Goal: Task Accomplishment & Management: Use online tool/utility

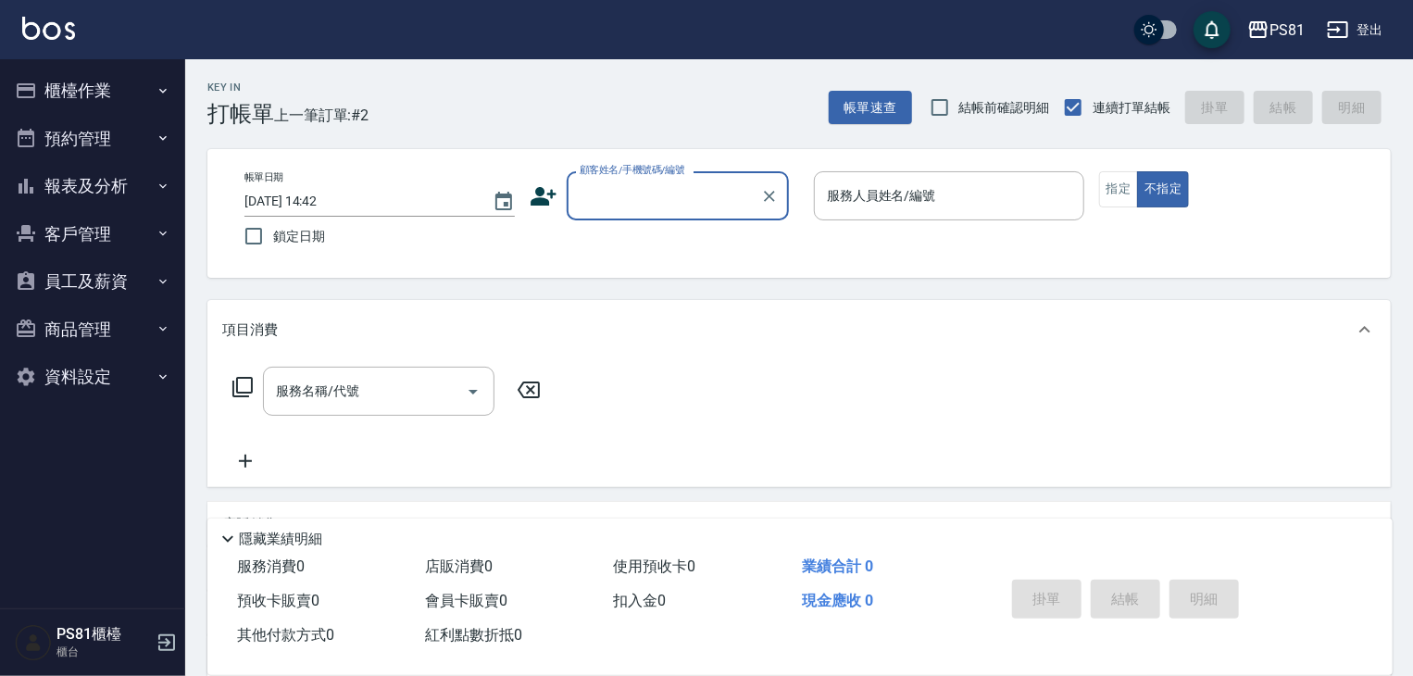
click at [100, 103] on button "櫃檯作業" at bounding box center [92, 91] width 170 height 48
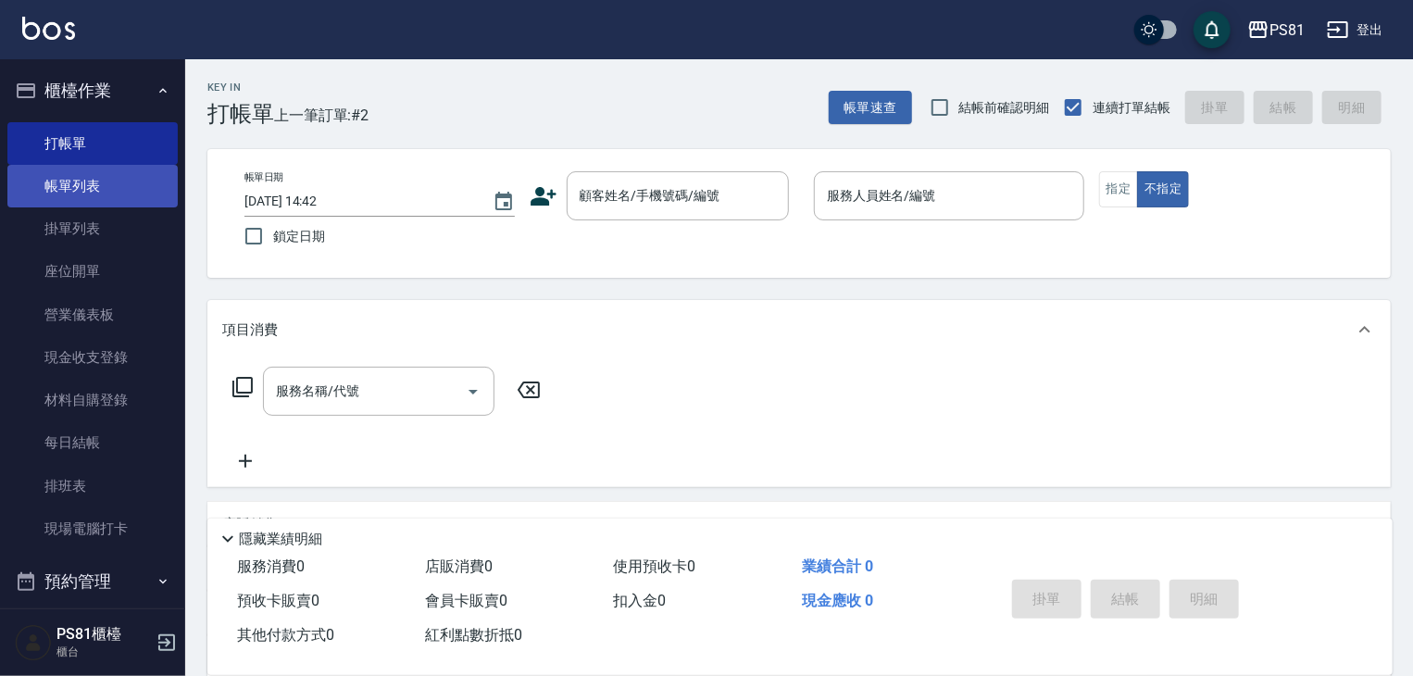
click at [127, 186] on link "帳單列表" at bounding box center [92, 186] width 170 height 43
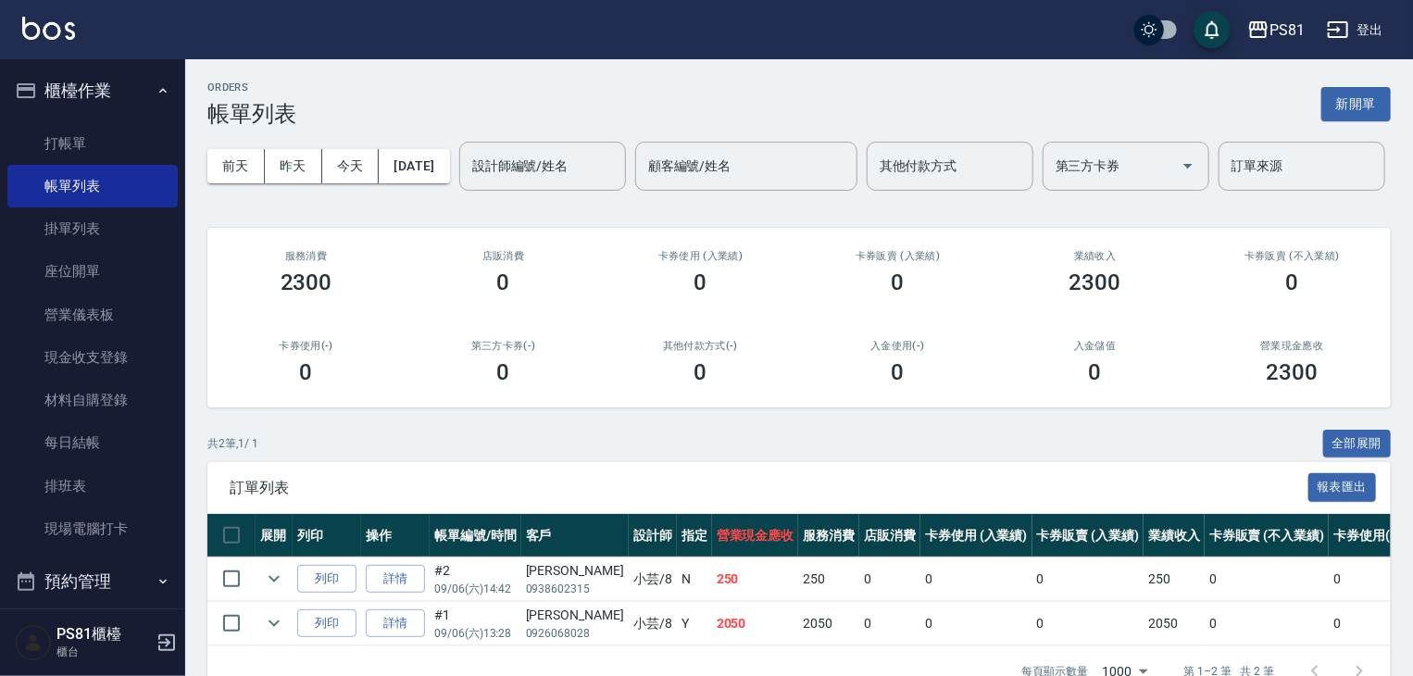
click at [322, 293] on div "服務消費 2300" at bounding box center [305, 273] width 197 height 90
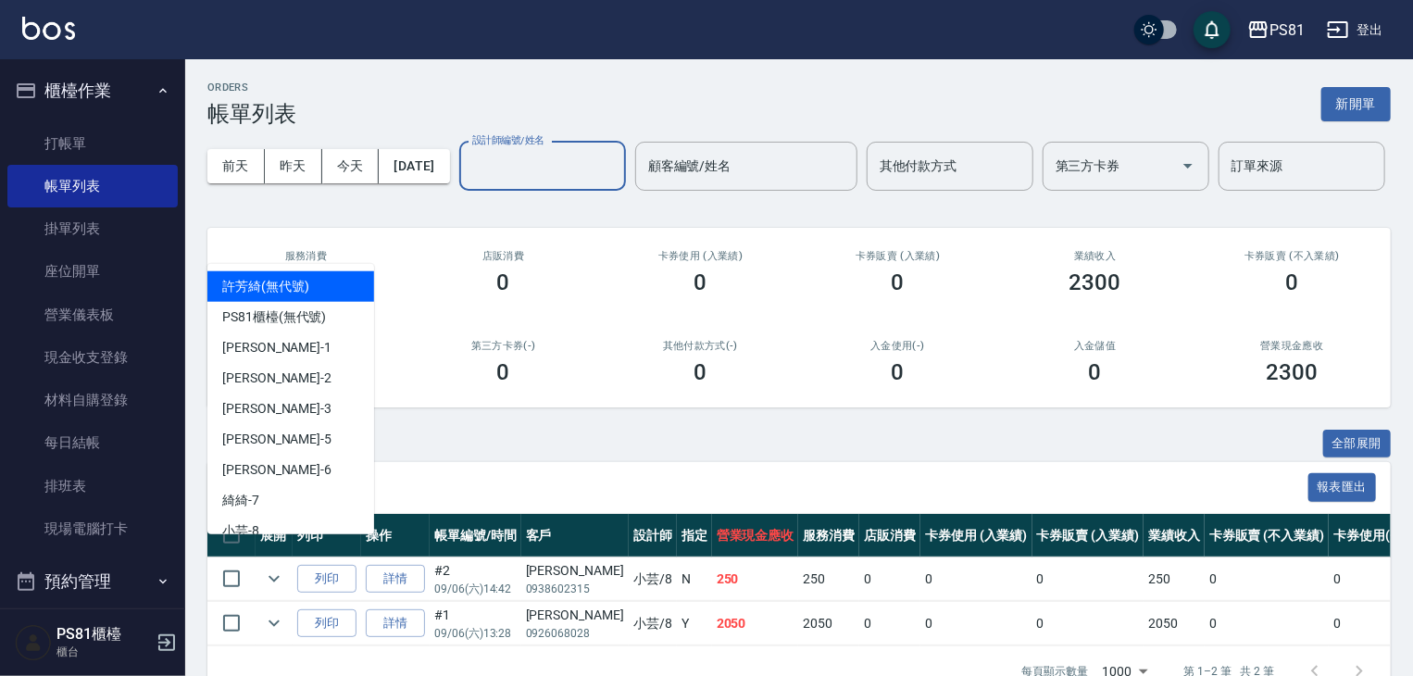
click at [468, 182] on input "設計師編號/姓名" at bounding box center [543, 166] width 150 height 32
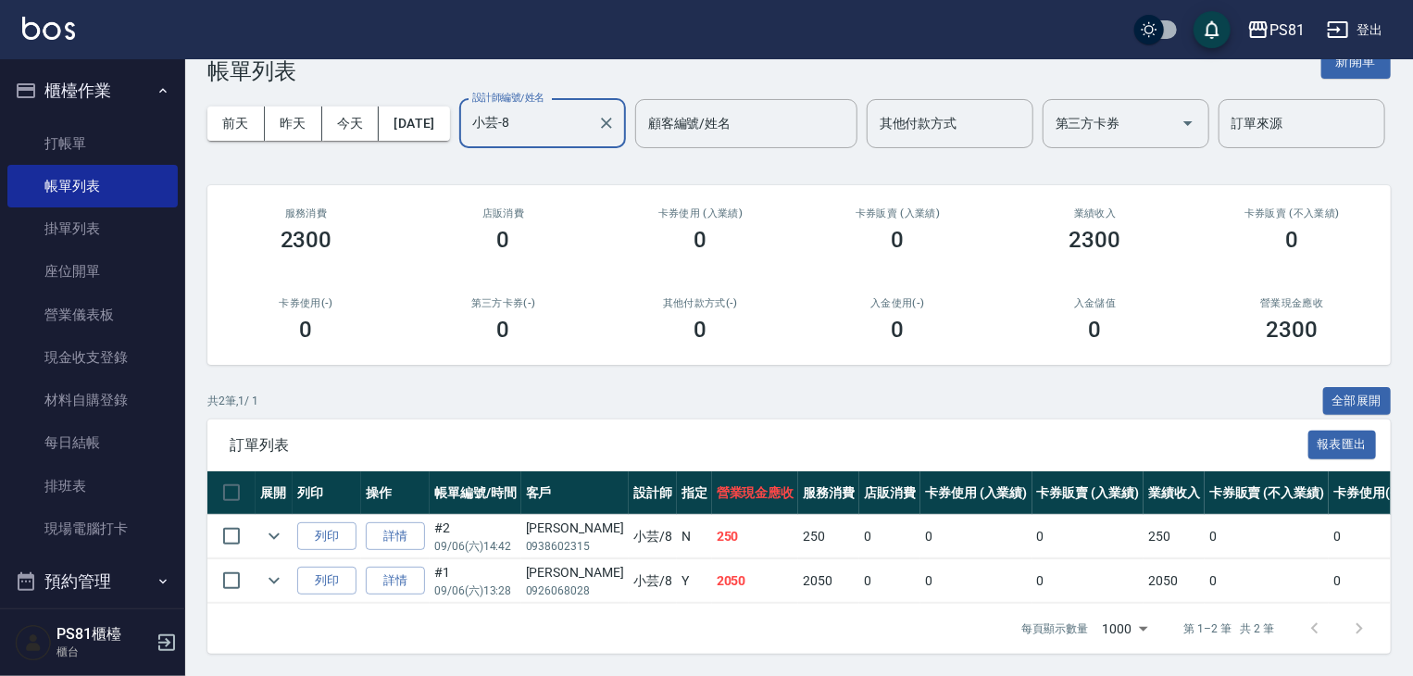
scroll to position [115, 0]
type input "小芸-8"
click at [107, 138] on link "打帳單" at bounding box center [92, 143] width 170 height 43
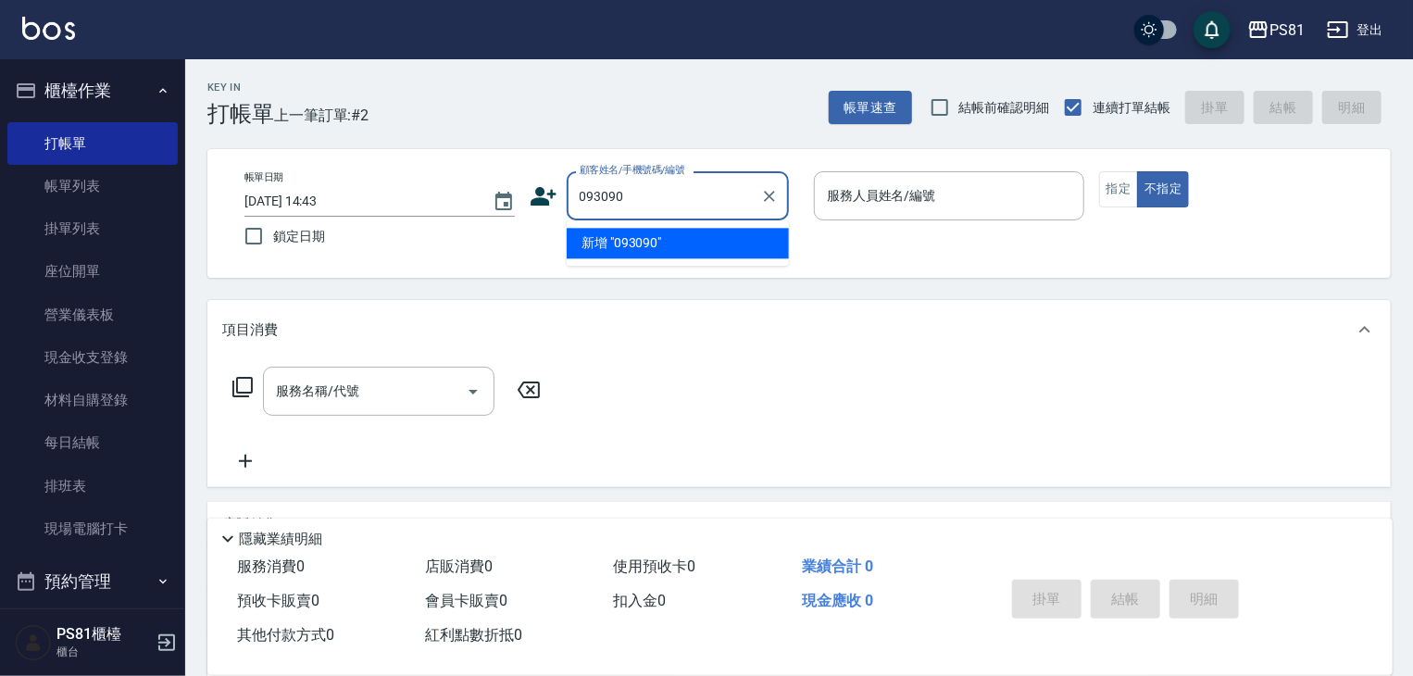
type input "0930905"
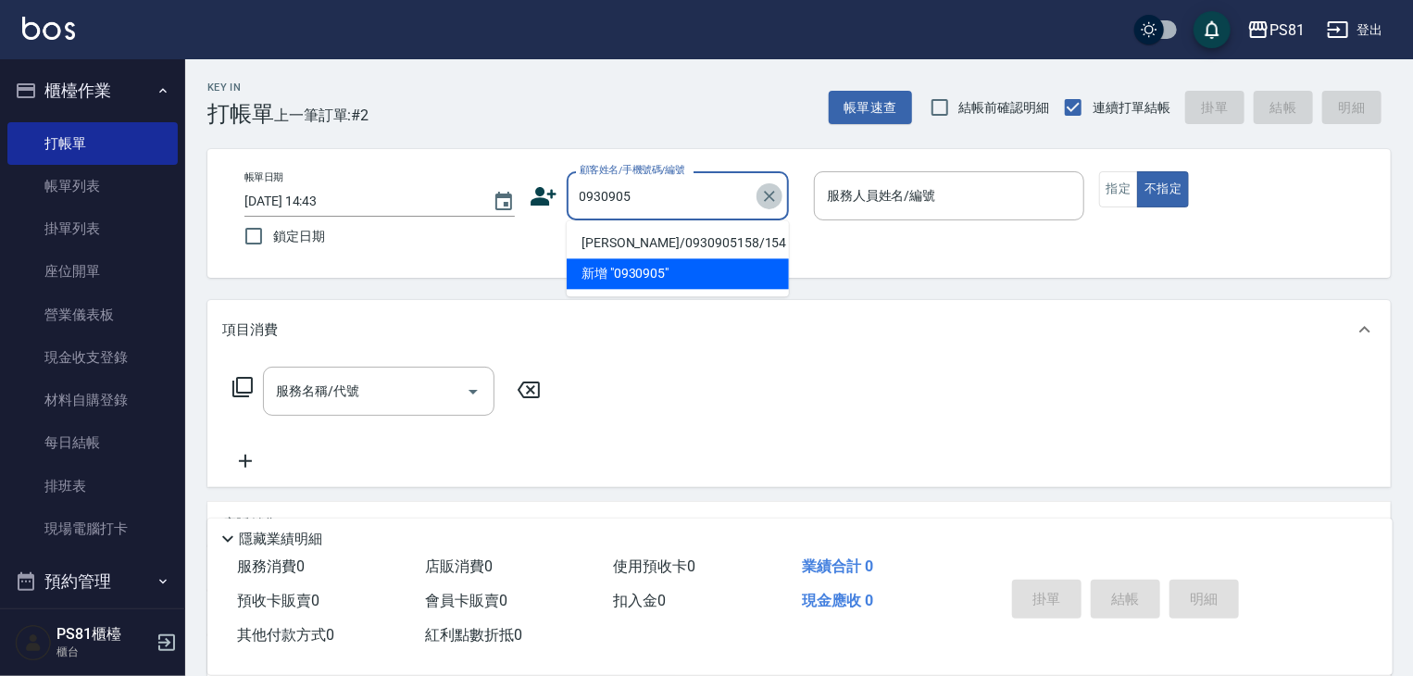
click at [780, 194] on button "Clear" at bounding box center [769, 196] width 26 height 26
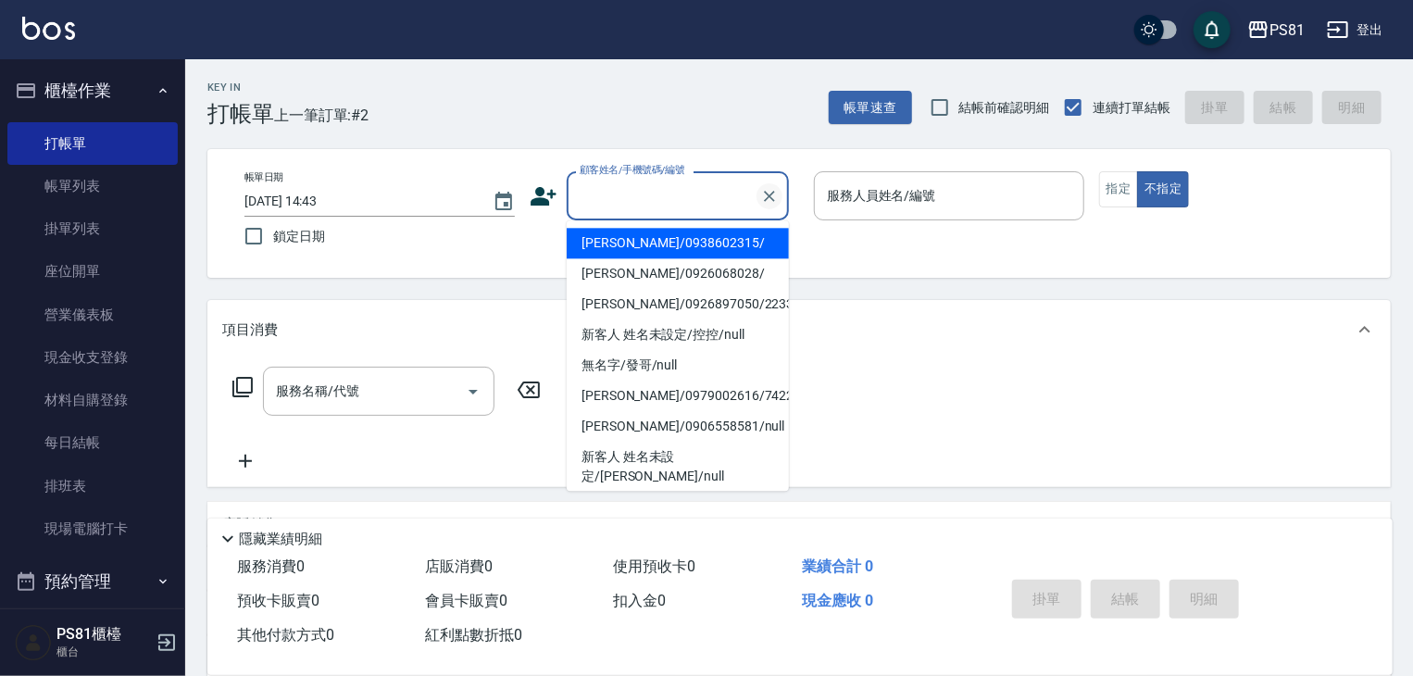
click at [780, 194] on button "Clear" at bounding box center [769, 196] width 26 height 26
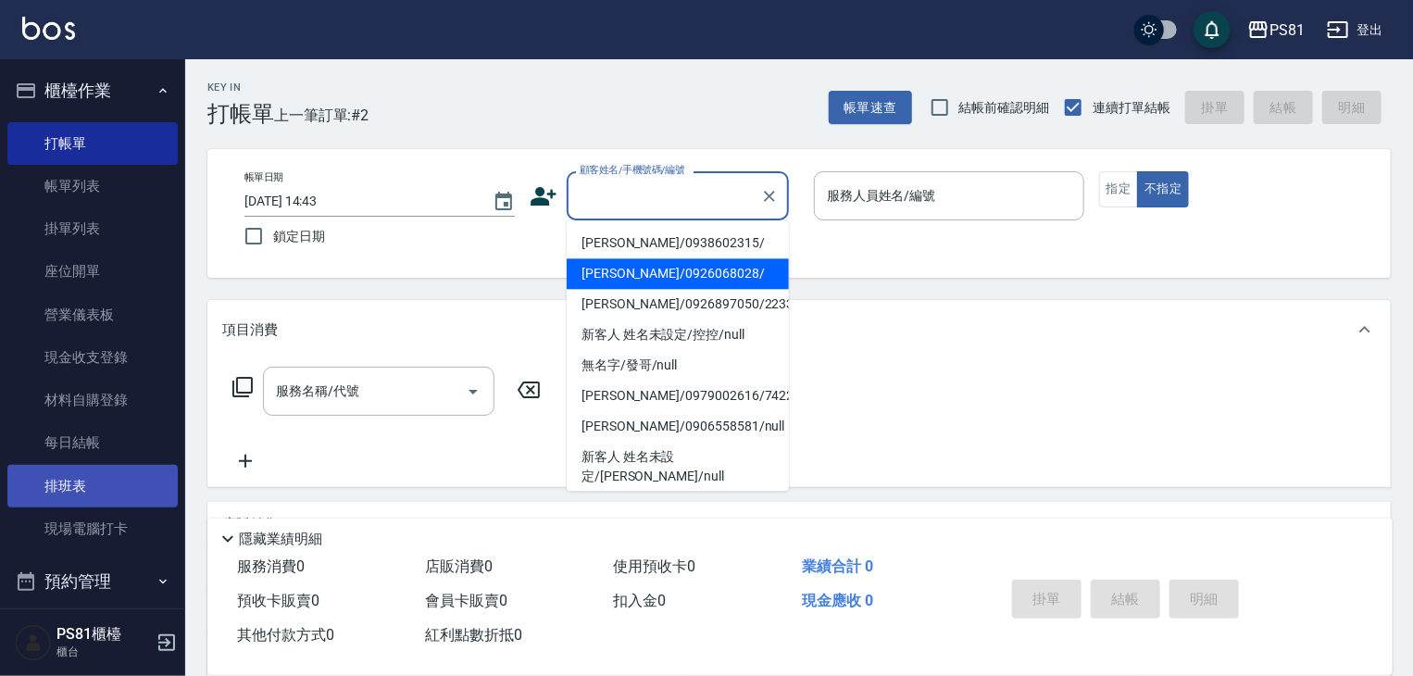
click at [81, 477] on link "排班表" at bounding box center [92, 486] width 170 height 43
